Goal: Navigation & Orientation: Find specific page/section

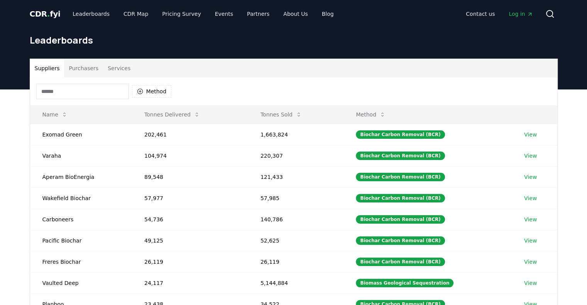
click at [45, 84] on input at bounding box center [82, 91] width 93 height 15
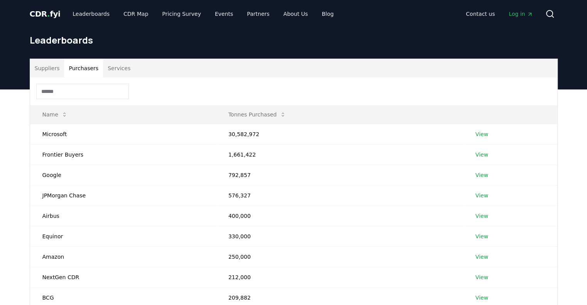
click at [66, 59] on button "Purchasers" at bounding box center [83, 68] width 39 height 19
click at [103, 59] on button "Services" at bounding box center [119, 68] width 32 height 19
click at [71, 59] on button "Purchasers" at bounding box center [83, 68] width 39 height 19
click at [43, 59] on button "Suppliers" at bounding box center [47, 68] width 34 height 19
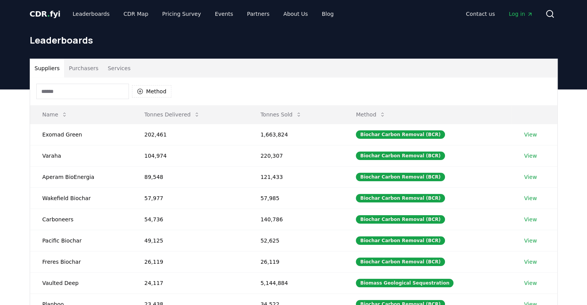
click at [49, 84] on input at bounding box center [82, 91] width 93 height 15
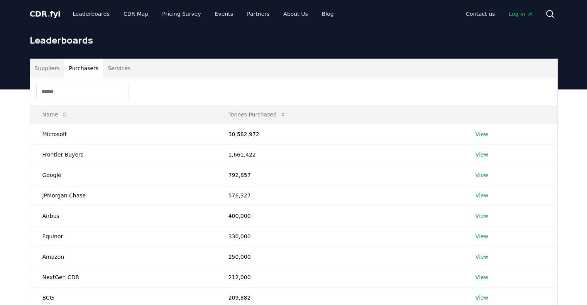
click at [64, 59] on button "Purchasers" at bounding box center [83, 68] width 39 height 19
click at [103, 59] on button "Services" at bounding box center [119, 68] width 32 height 19
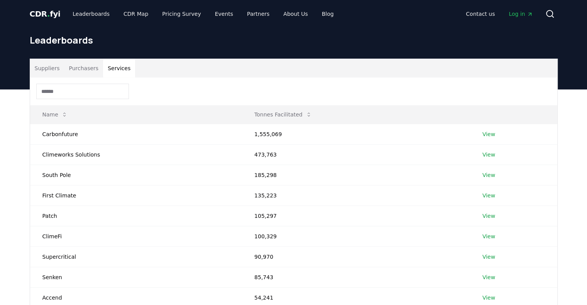
click at [62, 84] on input at bounding box center [82, 91] width 93 height 15
